Goal: Task Accomplishment & Management: Manage account settings

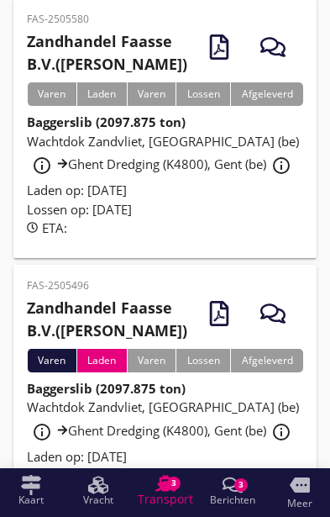
scroll to position [442, 0]
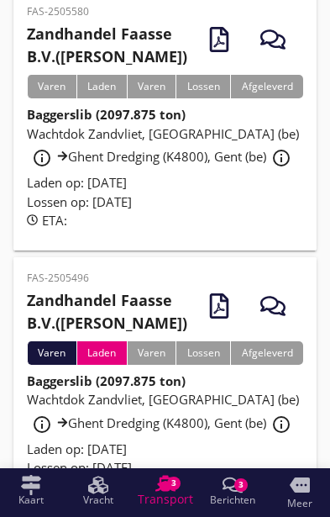
click at [71, 426] on span "Wachtdok Zandvliet, [GEOGRAPHIC_DATA] (be) info_outline Ghent Dredging (K4800),…" at bounding box center [163, 411] width 272 height 40
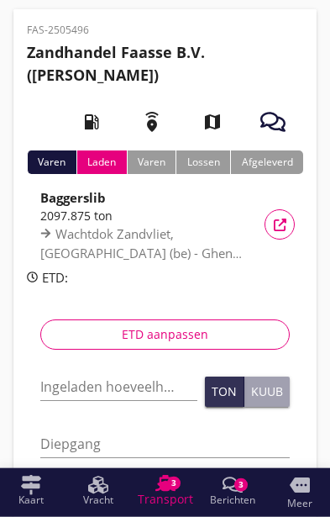
scroll to position [66, 0]
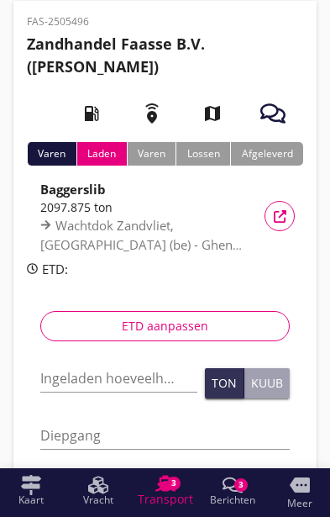
click at [81, 378] on input "Ingeladen hoeveelheid *" at bounding box center [118, 378] width 157 height 27
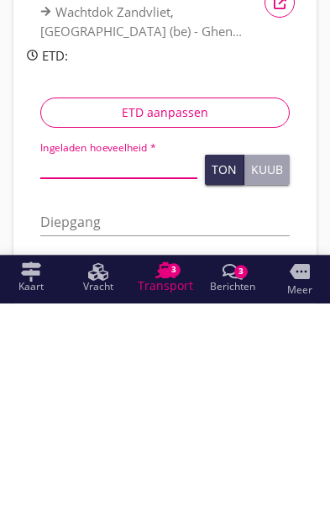
scroll to position [224, 0]
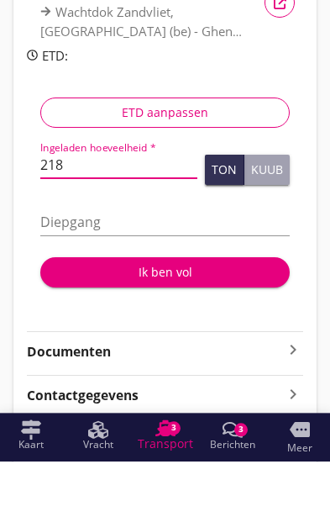
type input "2185"
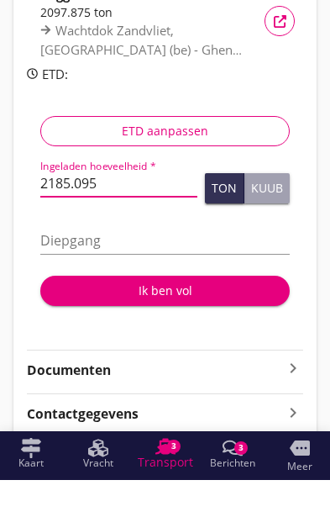
type input "2185.095"
click at [212, 264] on input "Diepgang" at bounding box center [165, 277] width 250 height 27
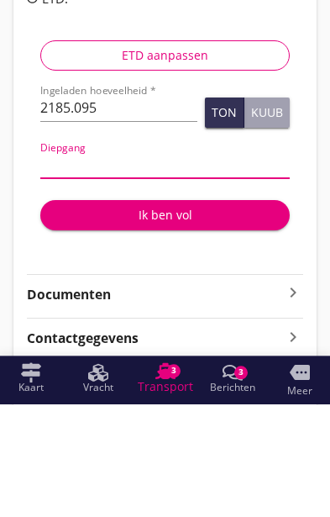
type input "3"
type input "3.46"
click at [192, 319] on div "Ik ben vol" at bounding box center [165, 328] width 223 height 18
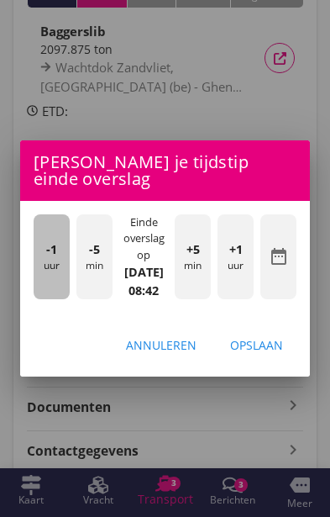
click at [42, 299] on div "-1 uur" at bounding box center [52, 256] width 36 height 85
click at [43, 299] on div "-1 uur" at bounding box center [52, 256] width 36 height 85
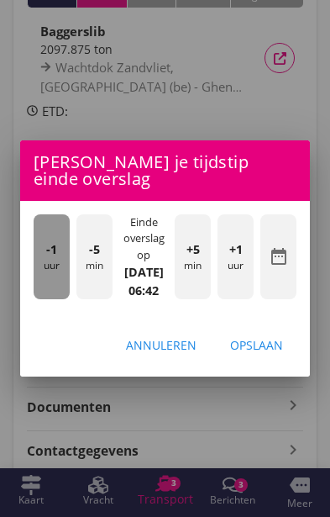
click at [46, 299] on div "-1 uur" at bounding box center [52, 256] width 36 height 85
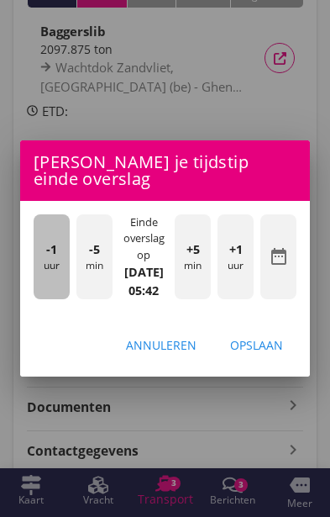
click at [40, 299] on div "-1 uur" at bounding box center [52, 256] width 36 height 85
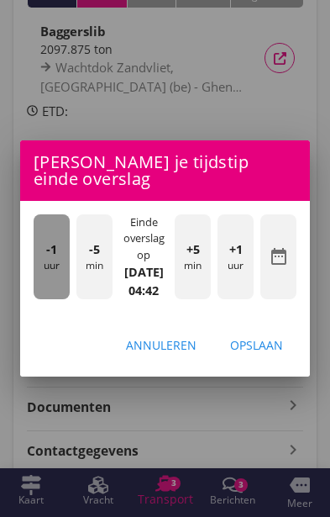
click at [40, 299] on div "-1 uur" at bounding box center [52, 256] width 36 height 85
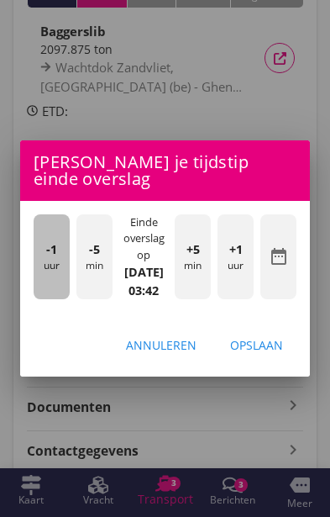
click at [35, 299] on div "-1 uur" at bounding box center [52, 256] width 36 height 85
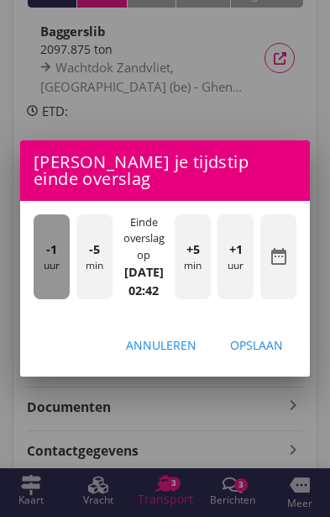
click at [40, 299] on div "-1 uur" at bounding box center [52, 256] width 36 height 85
click at [49, 299] on div "-1 uur" at bounding box center [52, 256] width 36 height 85
click at [50, 259] on span "-1" at bounding box center [51, 249] width 11 height 18
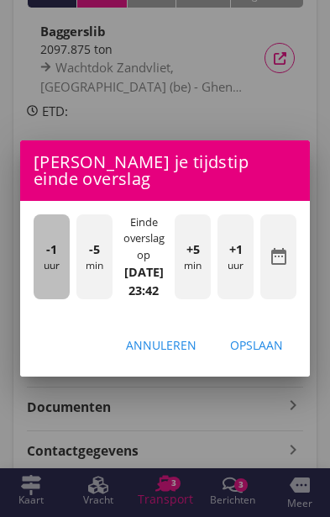
click at [50, 259] on span "-1" at bounding box center [51, 249] width 11 height 18
click at [57, 299] on div "-1 uur" at bounding box center [52, 256] width 36 height 85
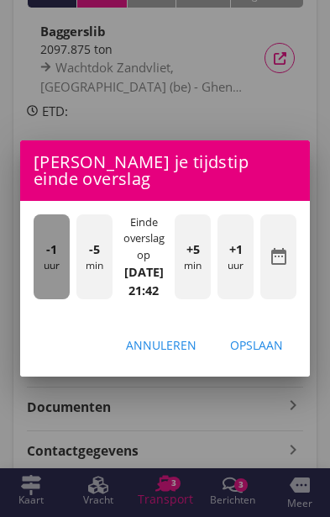
click at [47, 259] on span "-1" at bounding box center [51, 249] width 11 height 18
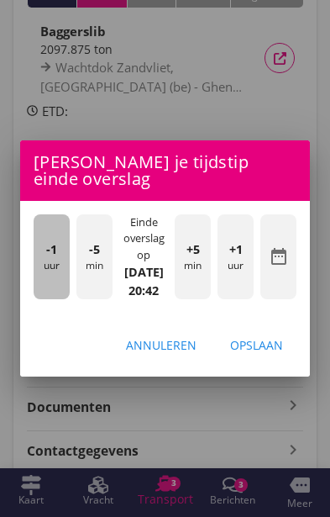
click at [49, 259] on span "-1" at bounding box center [51, 249] width 11 height 18
click at [44, 299] on div "-1 uur" at bounding box center [52, 256] width 36 height 85
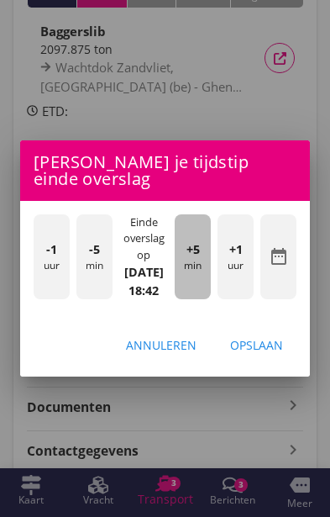
click at [204, 299] on div "+5 min" at bounding box center [193, 256] width 36 height 85
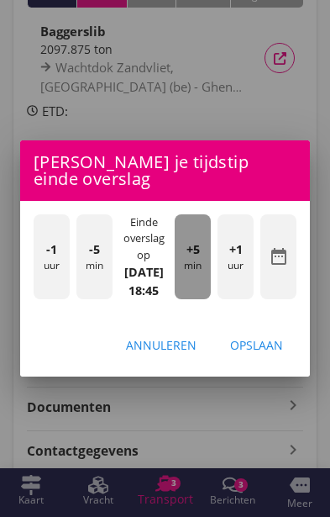
click at [208, 299] on div "+5 min" at bounding box center [193, 256] width 36 height 85
click at [205, 299] on div "+5 min" at bounding box center [193, 256] width 36 height 85
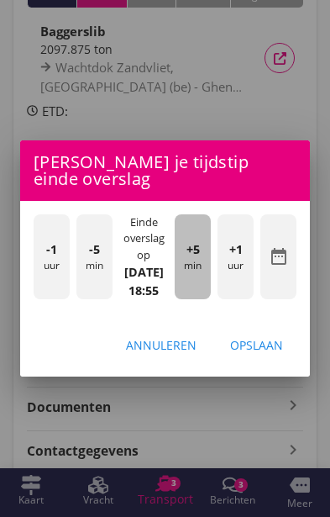
click at [202, 299] on div "+5 min" at bounding box center [193, 256] width 36 height 85
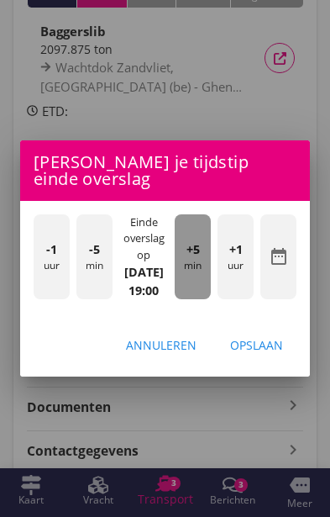
click at [202, 299] on div "+5 min" at bounding box center [193, 256] width 36 height 85
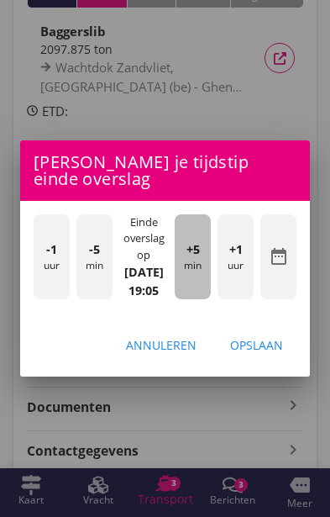
click at [199, 299] on div "+5 min" at bounding box center [193, 256] width 36 height 85
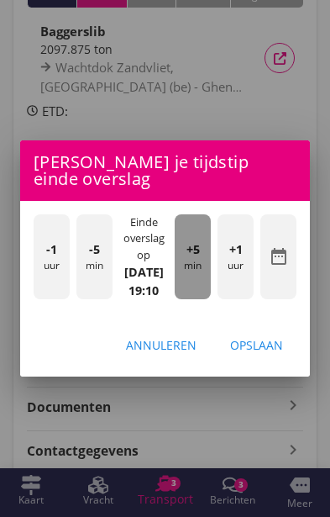
click at [202, 299] on div "+5 min" at bounding box center [193, 256] width 36 height 85
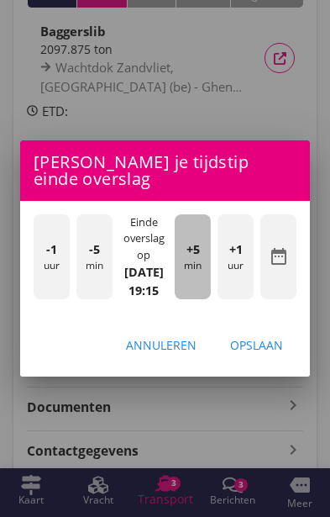
click at [201, 299] on div "+5 min" at bounding box center [193, 256] width 36 height 85
click at [204, 299] on div "+5 min" at bounding box center [193, 256] width 36 height 85
click at [203, 299] on div "+5 min" at bounding box center [193, 256] width 36 height 85
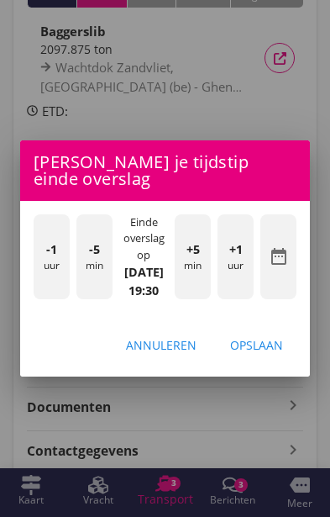
click at [273, 354] on div "Opslaan" at bounding box center [256, 345] width 53 height 18
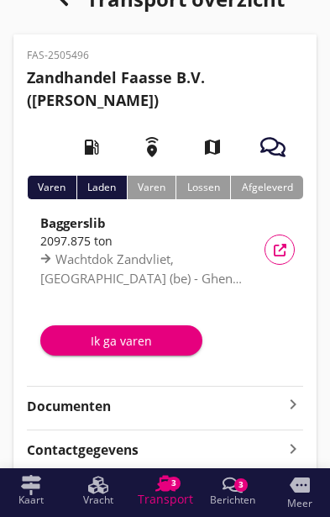
click at [97, 341] on div "Ik ga varen" at bounding box center [121, 341] width 135 height 18
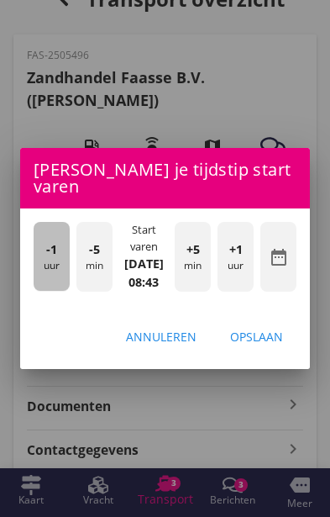
click at [39, 291] on div "-1 uur" at bounding box center [52, 256] width 36 height 69
click at [50, 291] on div "-1 uur" at bounding box center [52, 256] width 36 height 69
click at [54, 291] on div "-1 uur" at bounding box center [52, 256] width 36 height 69
click at [49, 291] on div "-1 uur" at bounding box center [52, 256] width 36 height 69
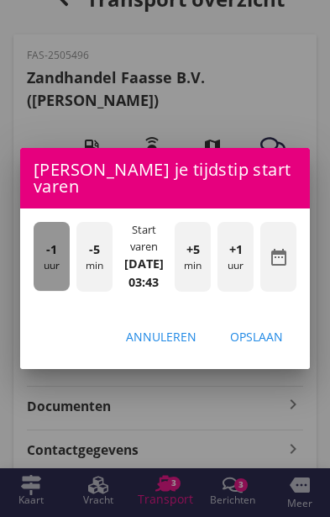
click at [50, 291] on div "-1 uur" at bounding box center [52, 256] width 36 height 69
click at [44, 291] on div "-1 uur" at bounding box center [52, 256] width 36 height 69
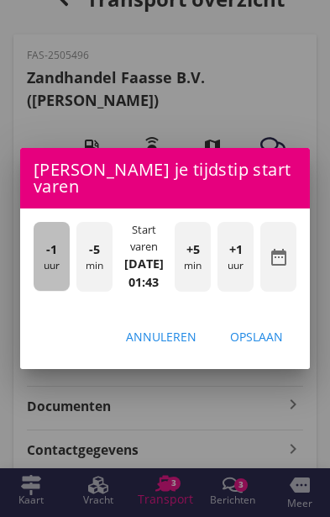
click at [48, 291] on div "-1 uur" at bounding box center [52, 256] width 36 height 69
click at [46, 259] on span "-1" at bounding box center [51, 249] width 11 height 18
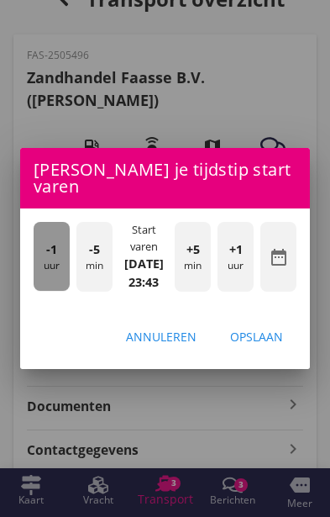
click at [34, 291] on div "-1 uur" at bounding box center [52, 256] width 36 height 69
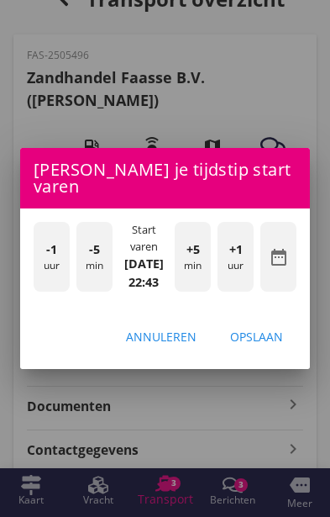
click at [34, 291] on div "-1 uur" at bounding box center [52, 256] width 36 height 69
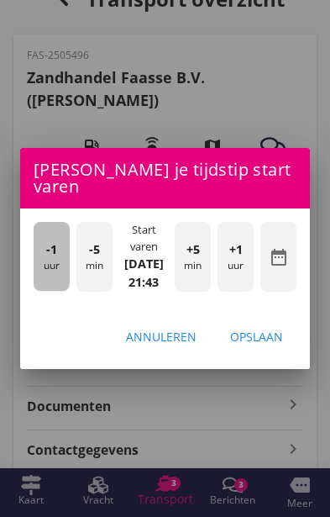
click at [35, 291] on div "-1 uur" at bounding box center [52, 256] width 36 height 69
click at [29, 299] on div "-1 uur -5 min Start varen [DATE] 19:43 +5 min +1 uur date_range" at bounding box center [165, 257] width 290 height 99
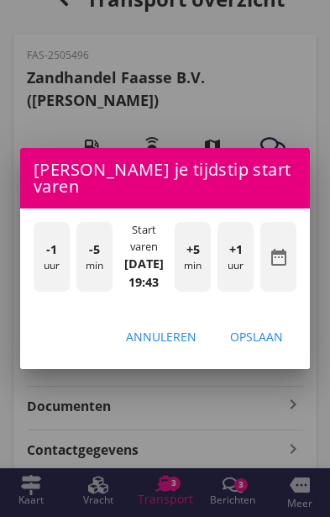
click at [29, 302] on div "-1 uur -5 min Start varen [DATE] 19:43 +5 min +1 uur date_range" at bounding box center [165, 257] width 290 height 99
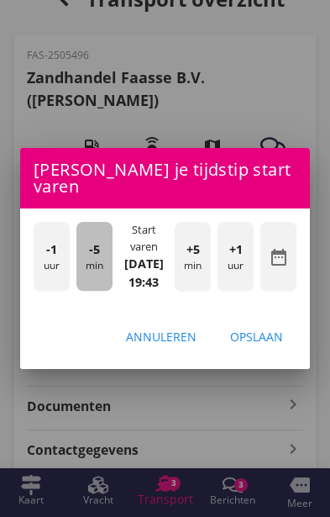
click at [87, 291] on div "-5 min" at bounding box center [94, 256] width 36 height 69
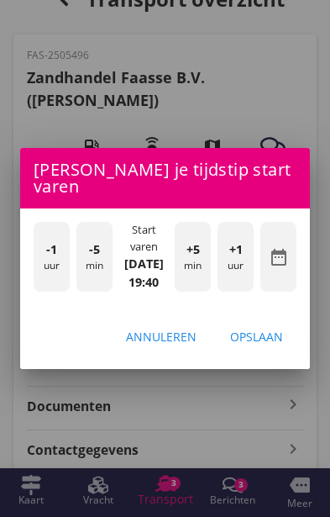
click at [264, 352] on button "Opslaan" at bounding box center [257, 337] width 80 height 30
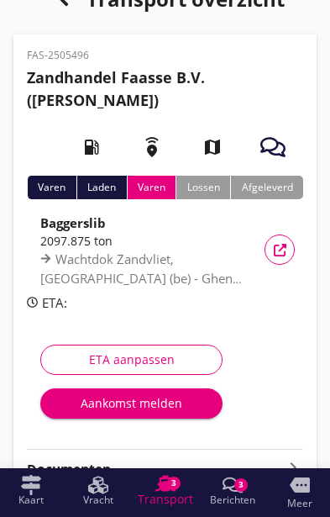
click at [85, 353] on div "ETA aanpassen" at bounding box center [132, 359] width 154 height 18
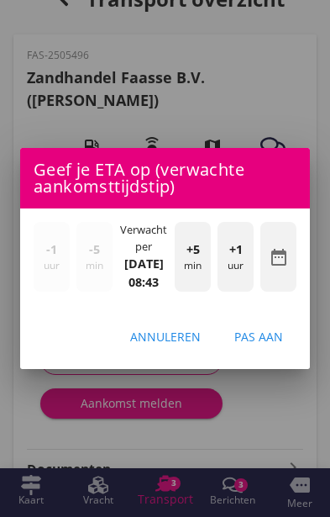
click at [241, 291] on div "+1 uur" at bounding box center [236, 256] width 36 height 69
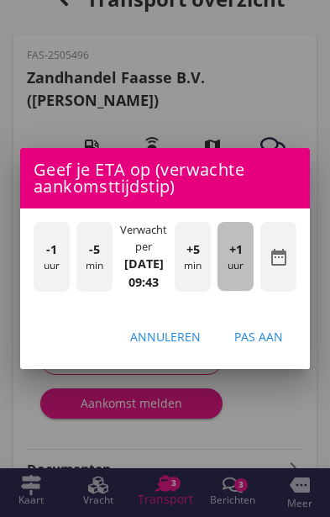
click at [243, 291] on div "+1 uur" at bounding box center [236, 256] width 36 height 69
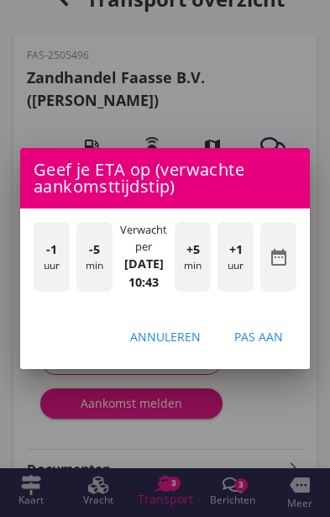
click at [272, 345] on div "Pas aan" at bounding box center [258, 337] width 49 height 18
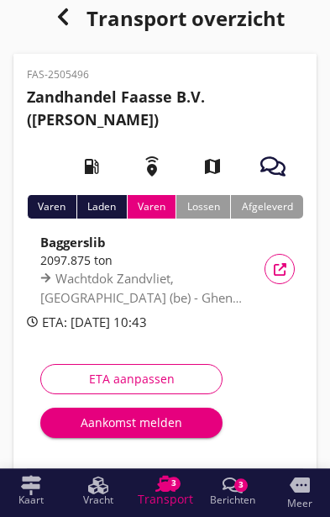
scroll to position [0, 0]
